Goal: Transaction & Acquisition: Purchase product/service

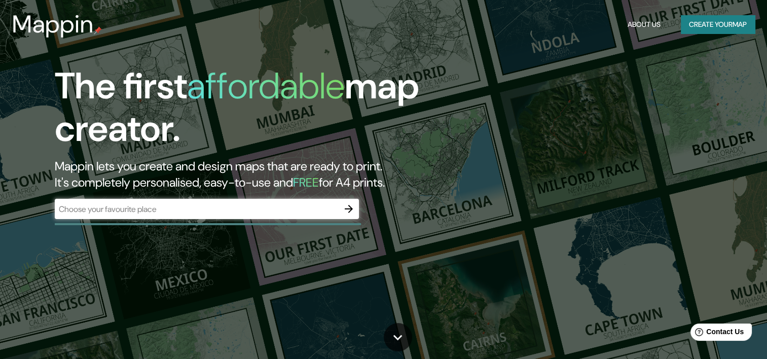
click at [227, 216] on div "​" at bounding box center [207, 209] width 304 height 20
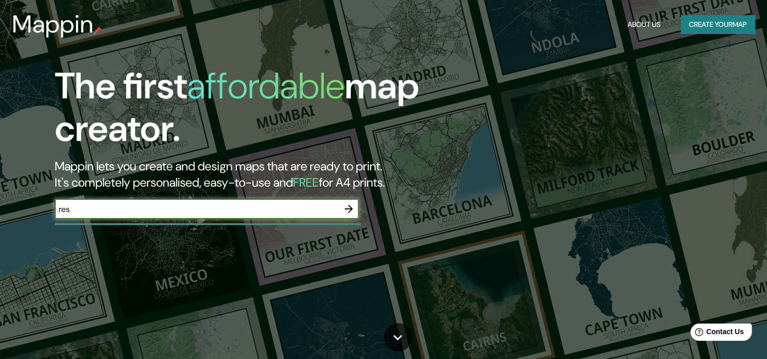
type input "Resistencia, [GEOGRAPHIC_DATA]"
click at [348, 207] on icon "button" at bounding box center [349, 209] width 12 height 12
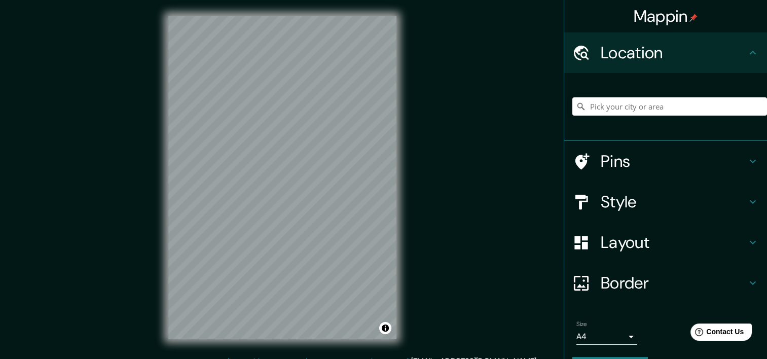
click at [657, 105] on input "Pick your city or area" at bounding box center [669, 106] width 195 height 18
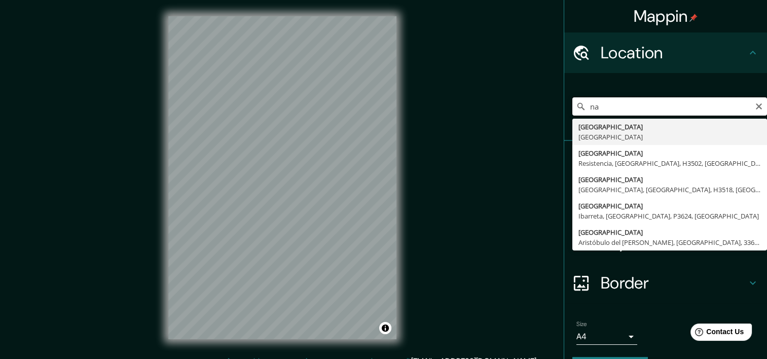
type input "a"
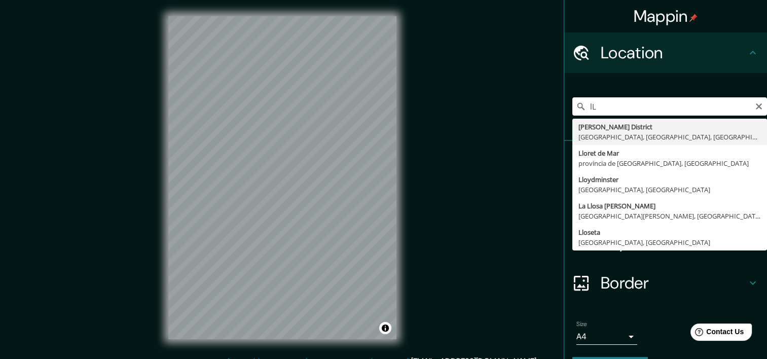
type input "l"
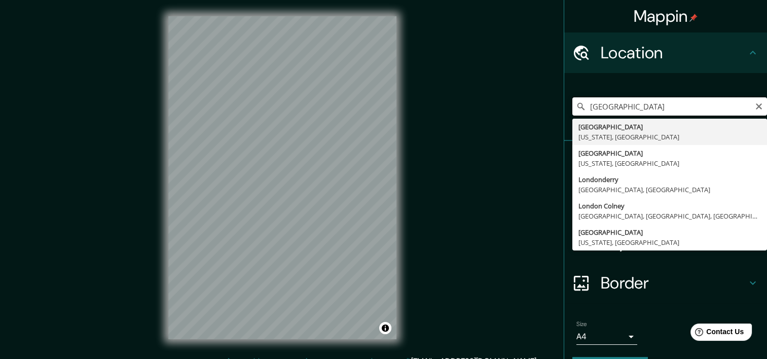
type input "[GEOGRAPHIC_DATA], [US_STATE], [GEOGRAPHIC_DATA]"
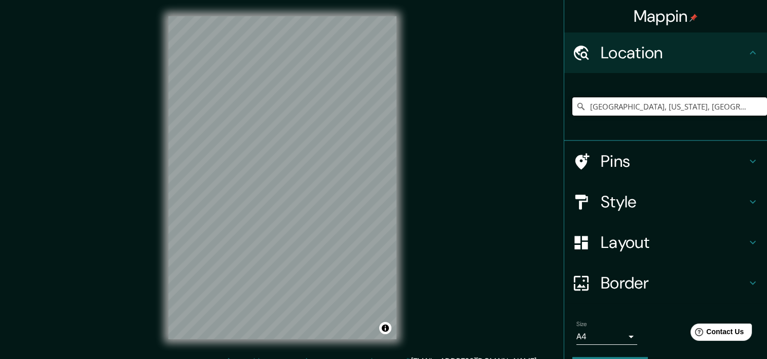
click at [630, 107] on input "[GEOGRAPHIC_DATA], [US_STATE], [GEOGRAPHIC_DATA]" at bounding box center [669, 106] width 195 height 18
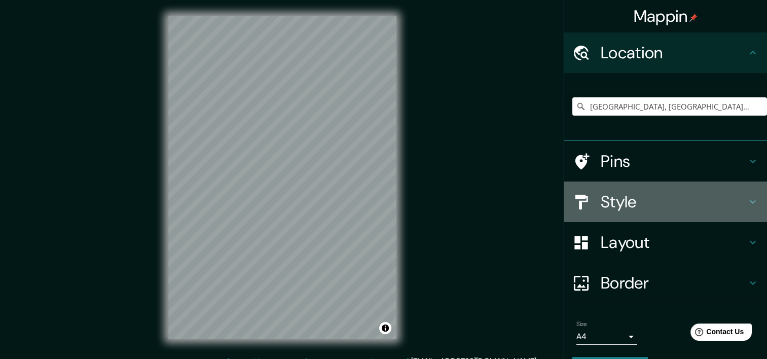
click at [705, 205] on h4 "Style" at bounding box center [674, 202] width 146 height 20
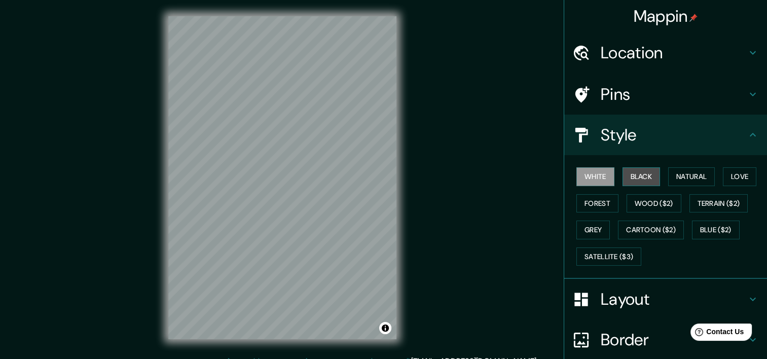
click at [640, 180] on button "Black" at bounding box center [642, 176] width 38 height 19
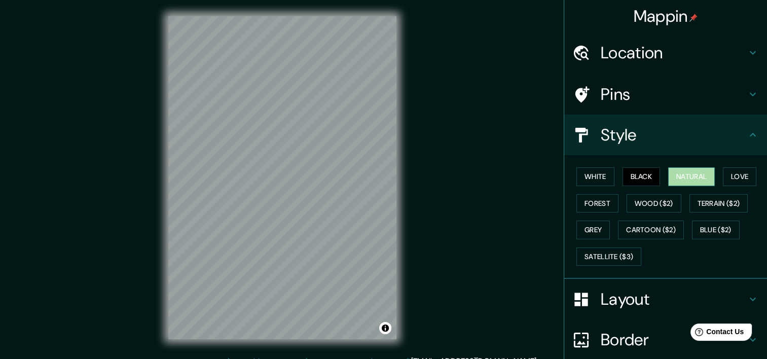
click at [678, 176] on button "Natural" at bounding box center [691, 176] width 47 height 19
click at [736, 179] on button "Love" at bounding box center [739, 176] width 33 height 19
click at [704, 180] on button "Natural" at bounding box center [691, 176] width 47 height 19
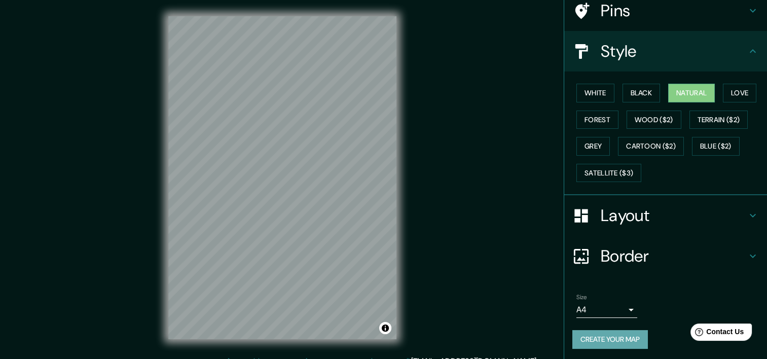
click at [609, 334] on button "Create your map" at bounding box center [610, 339] width 76 height 19
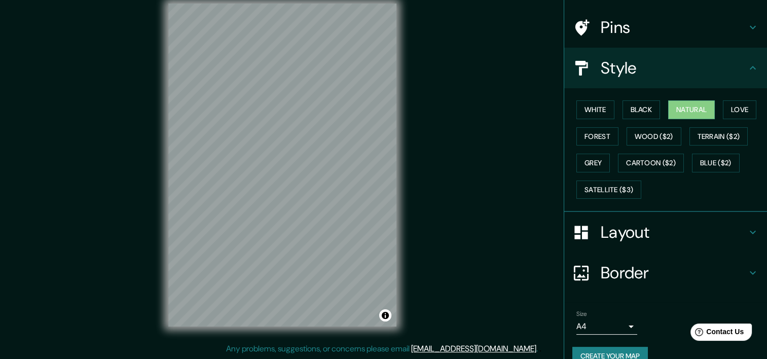
scroll to position [67, 0]
click at [502, 161] on div "Mappin Location [GEOGRAPHIC_DATA], [GEOGRAPHIC_DATA], [GEOGRAPHIC_DATA], [GEOGR…" at bounding box center [383, 173] width 767 height 372
click at [594, 134] on button "Forest" at bounding box center [597, 136] width 42 height 19
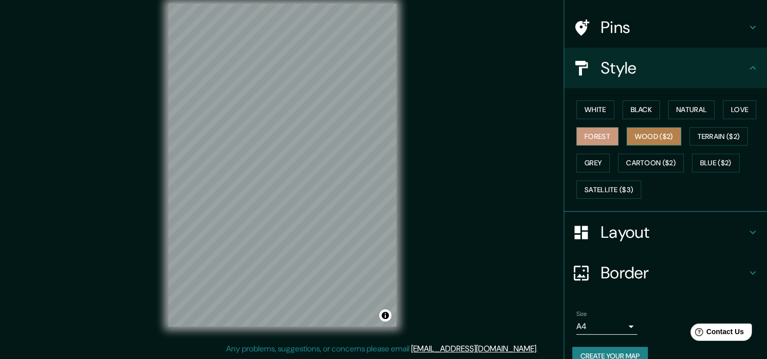
click at [649, 132] on button "Wood ($2)" at bounding box center [654, 136] width 55 height 19
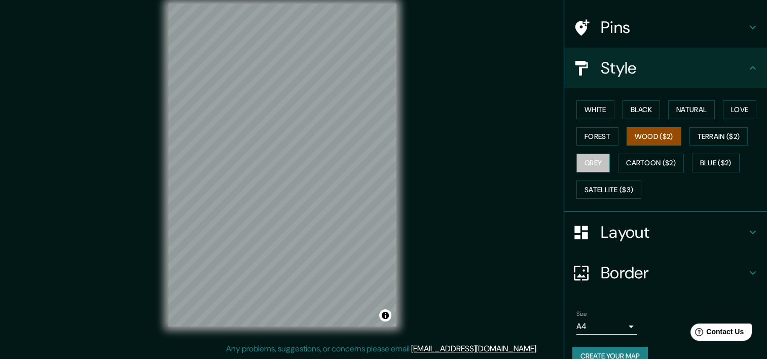
click at [580, 163] on button "Grey" at bounding box center [592, 163] width 33 height 19
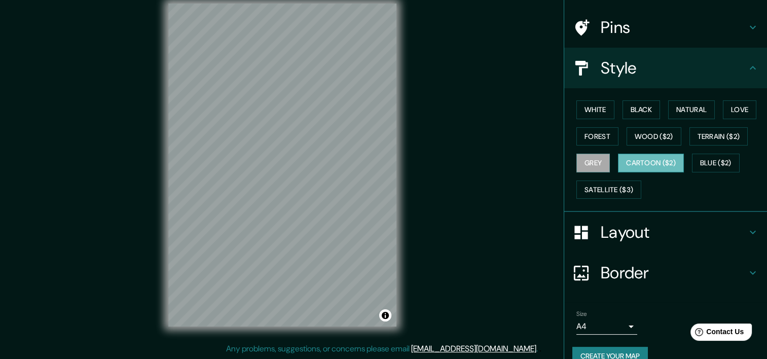
click at [622, 162] on button "Cartoon ($2)" at bounding box center [651, 163] width 66 height 19
click at [616, 181] on button "Satellite ($3)" at bounding box center [608, 189] width 65 height 19
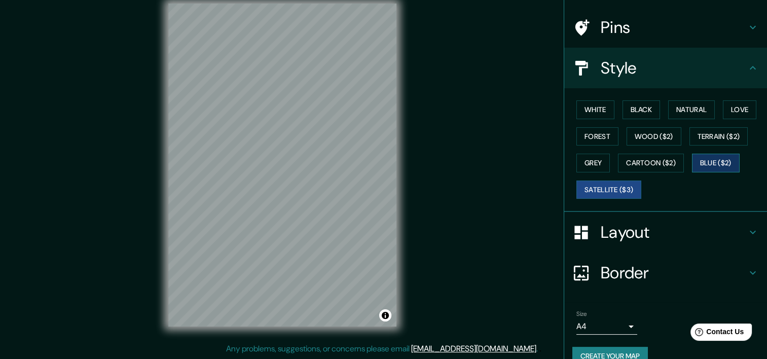
click at [711, 159] on button "Blue ($2)" at bounding box center [716, 163] width 48 height 19
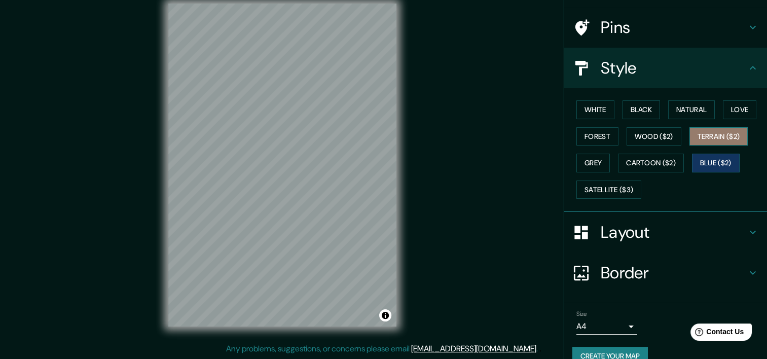
click at [710, 137] on button "Terrain ($2)" at bounding box center [719, 136] width 59 height 19
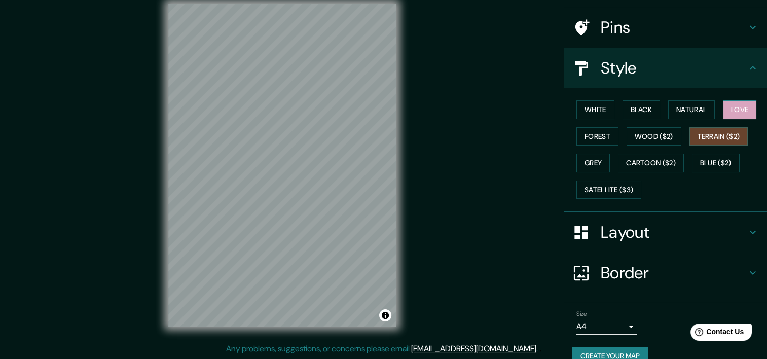
click at [723, 113] on button "Love" at bounding box center [739, 109] width 33 height 19
click at [690, 113] on button "Natural" at bounding box center [691, 109] width 47 height 19
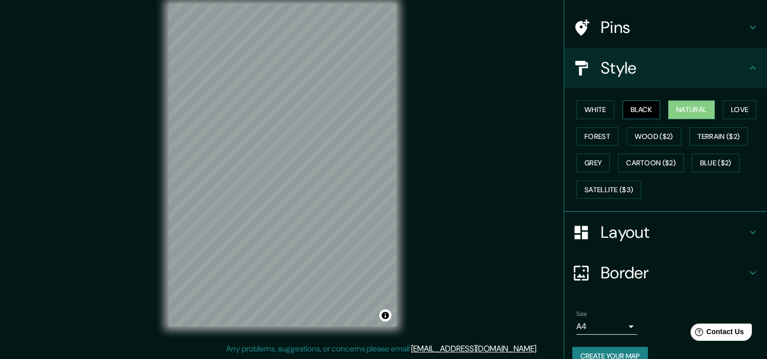
click at [649, 102] on button "Black" at bounding box center [642, 109] width 38 height 19
click at [694, 109] on button "Natural" at bounding box center [691, 109] width 47 height 19
click at [652, 12] on div "Pins" at bounding box center [665, 27] width 203 height 41
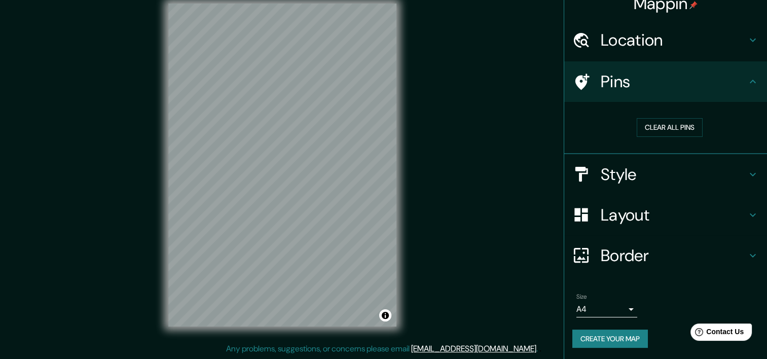
scroll to position [0, 0]
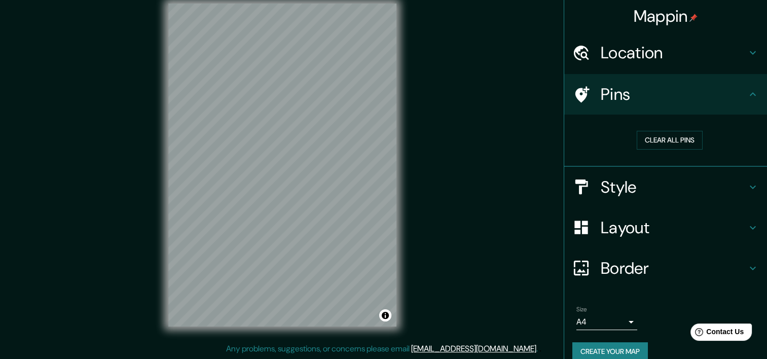
click at [655, 51] on h4 "Location" at bounding box center [674, 53] width 146 height 20
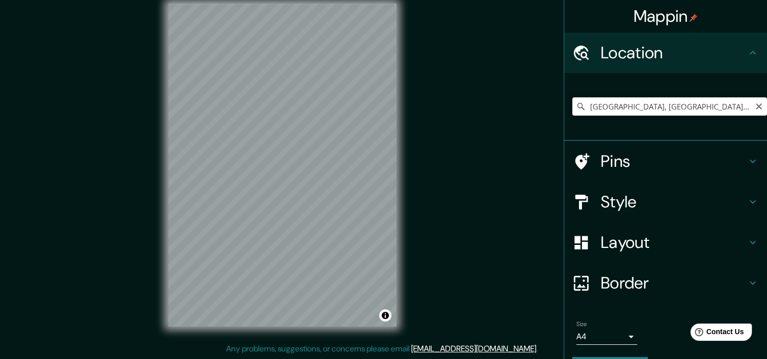
click at [638, 111] on input "[GEOGRAPHIC_DATA], [GEOGRAPHIC_DATA], [GEOGRAPHIC_DATA], [GEOGRAPHIC_DATA]" at bounding box center [669, 106] width 195 height 18
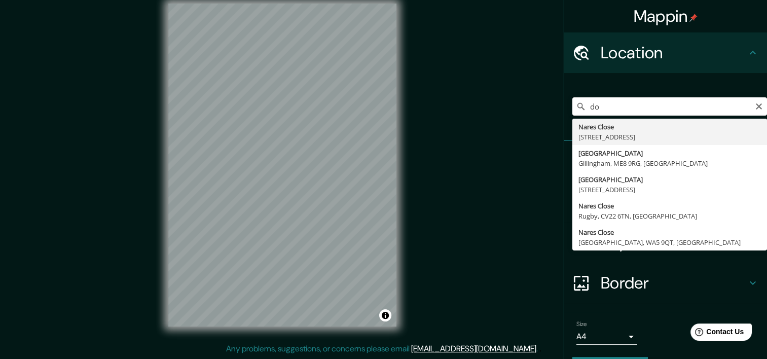
type input "o"
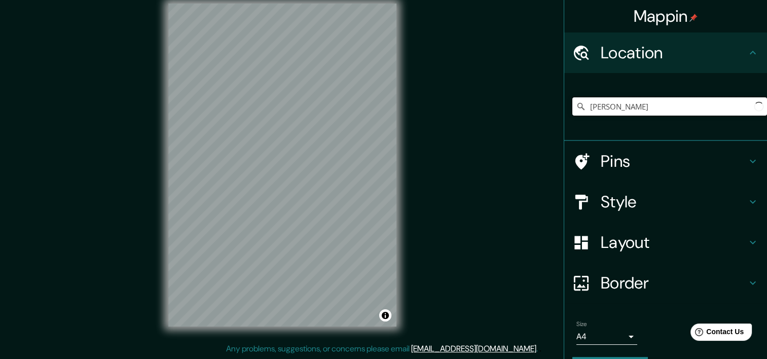
type input "J"
type input "[GEOGRAPHIC_DATA], [GEOGRAPHIC_DATA], [GEOGRAPHIC_DATA]"
